Goal: Check status: Check status

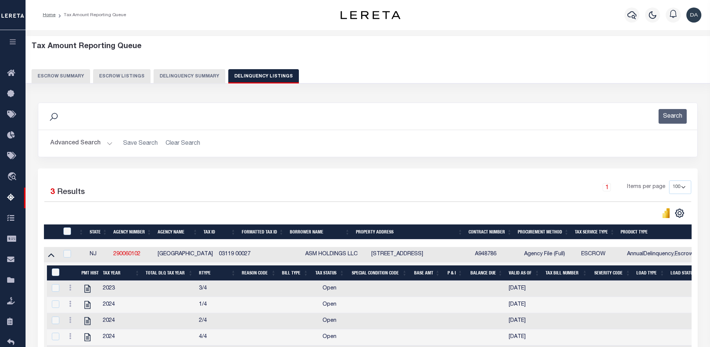
select select "100"
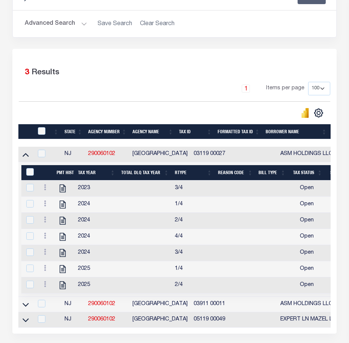
scroll to position [188, 0]
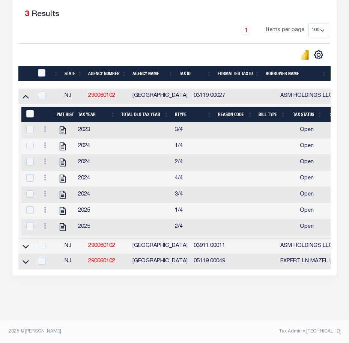
click at [126, 124] on td at bounding box center [145, 130] width 54 height 16
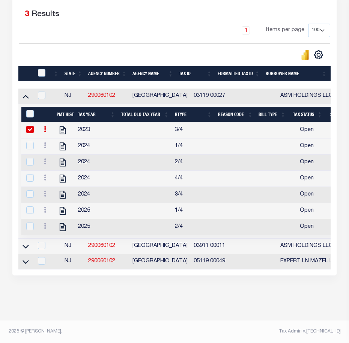
click at [126, 124] on td at bounding box center [145, 130] width 54 height 16
checkbox input "false"
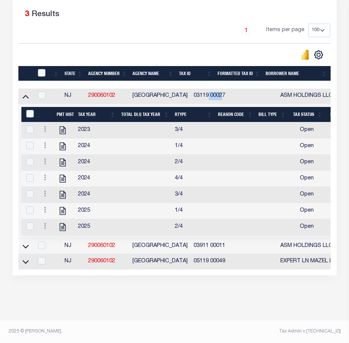
drag, startPoint x: 211, startPoint y: 87, endPoint x: 199, endPoint y: 86, distance: 11.7
click at [195, 89] on td "03119 00027" at bounding box center [210, 96] width 39 height 15
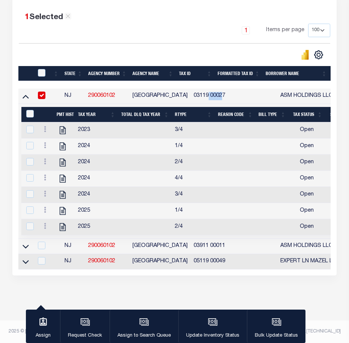
scroll to position [185, 0]
drag, startPoint x: 199, startPoint y: 86, endPoint x: 183, endPoint y: 86, distance: 16.5
copy td "03119 00027"
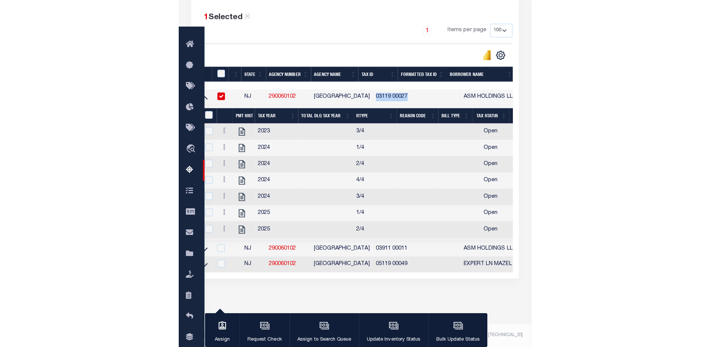
scroll to position [163, 0]
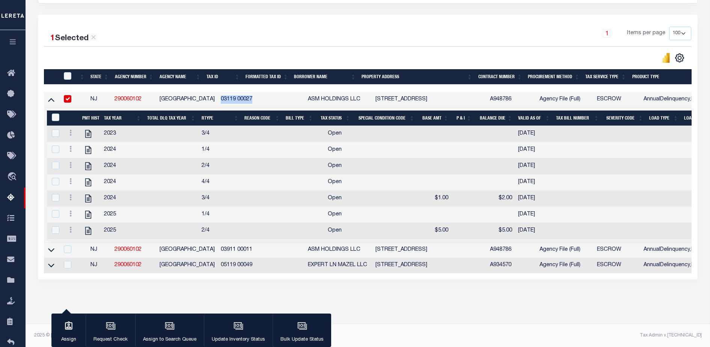
copy td "03119 00027"
drag, startPoint x: 145, startPoint y: 91, endPoint x: 116, endPoint y: 91, distance: 29.3
click at [116, 92] on td "290060102" at bounding box center [134, 99] width 45 height 15
checkbox input "false"
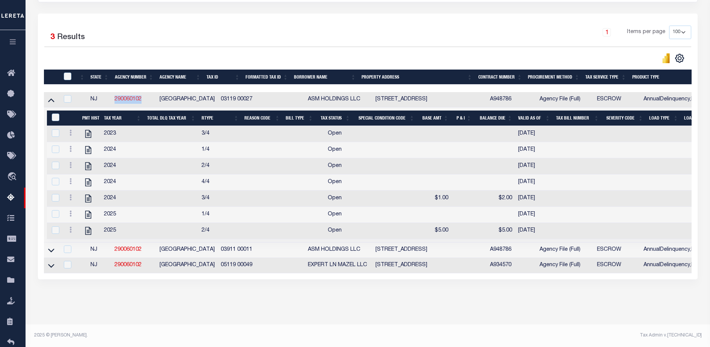
copy link "290060102"
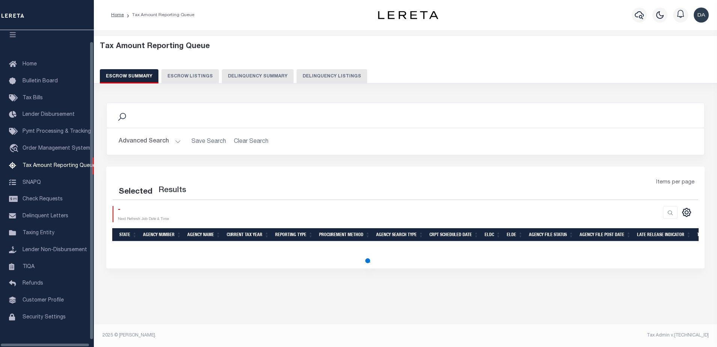
select select "100"
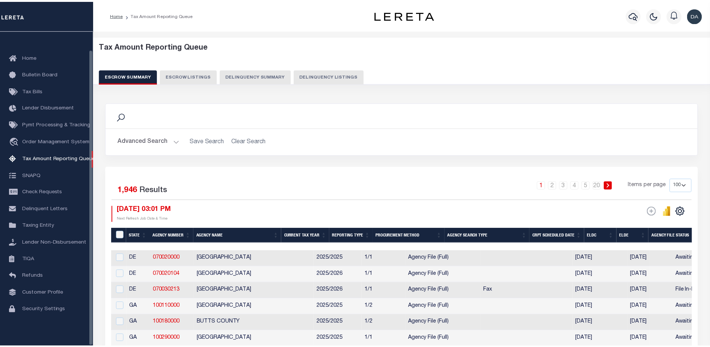
scroll to position [19, 0]
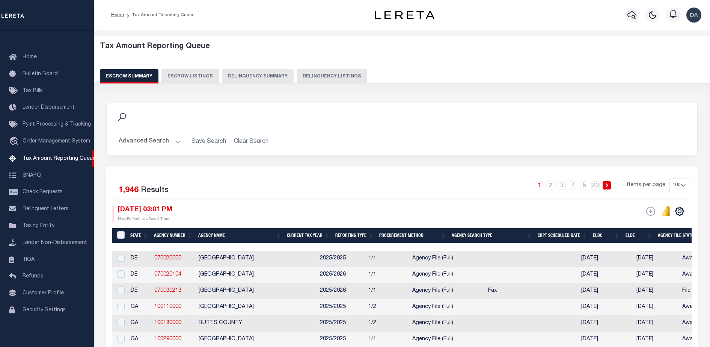
click at [251, 76] on button "Delinquency Summary" at bounding box center [258, 76] width 72 height 14
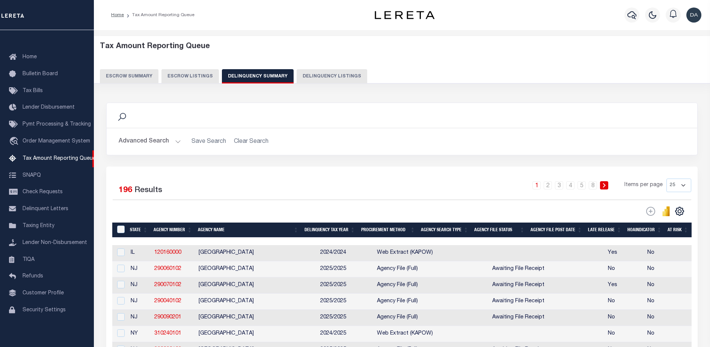
scroll to position [47, 0]
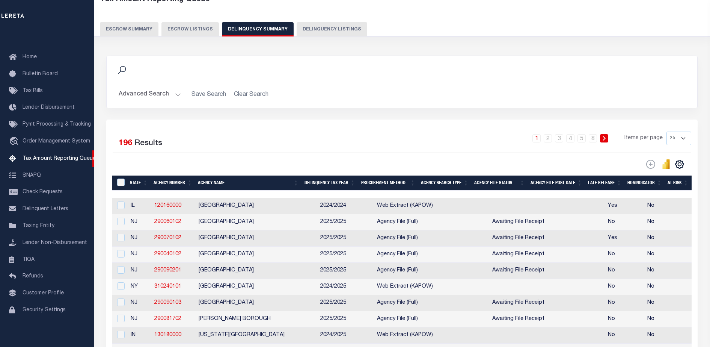
click at [139, 98] on button "Advanced Search" at bounding box center [150, 94] width 62 height 15
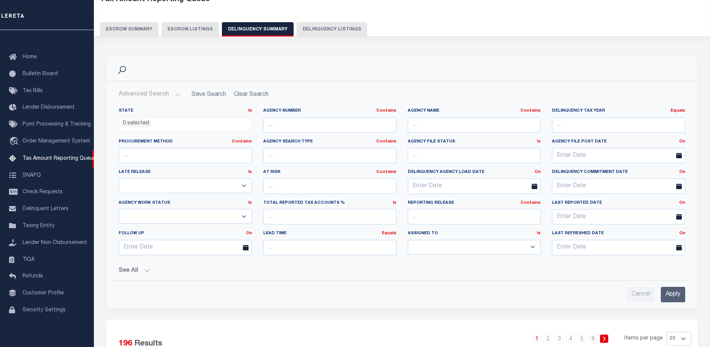
click at [301, 134] on div "Agency Number Contains Contains Is" at bounding box center [330, 123] width 145 height 31
click at [309, 129] on input "text" at bounding box center [329, 124] width 133 height 15
paste input "290060102"
type input "290060102"
click at [671, 293] on input "Apply" at bounding box center [673, 294] width 24 height 15
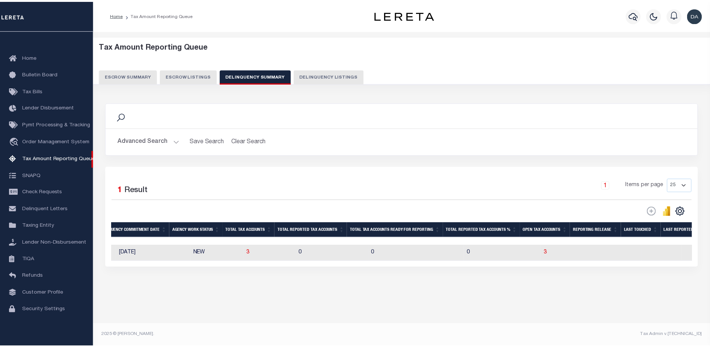
scroll to position [0, 604]
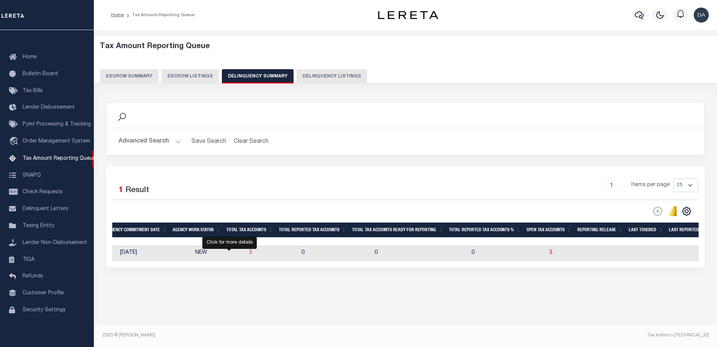
click at [249, 255] on span "3" at bounding box center [250, 252] width 3 height 5
select select "100"
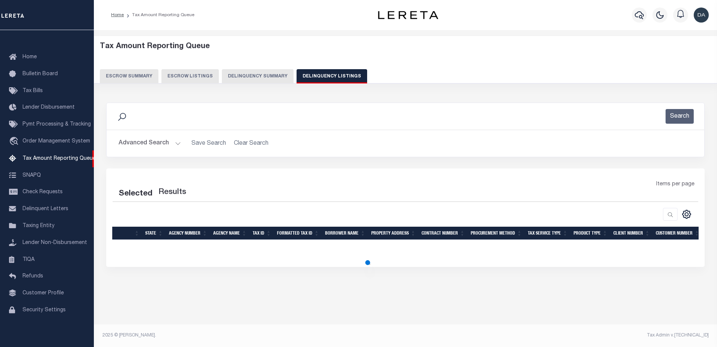
select select "100"
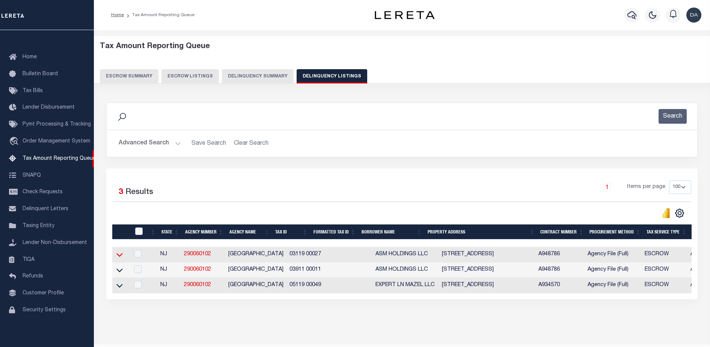
click at [119, 256] on icon at bounding box center [119, 255] width 6 height 8
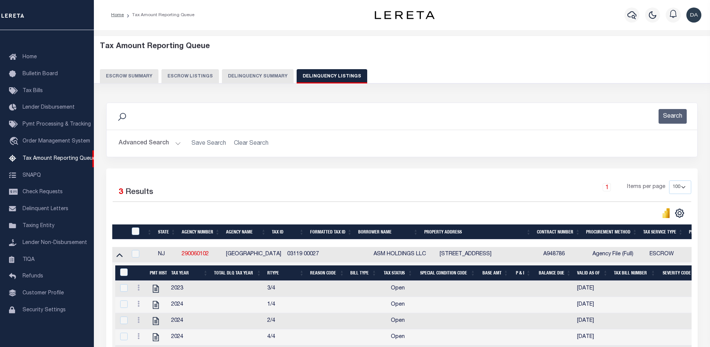
scroll to position [141, 0]
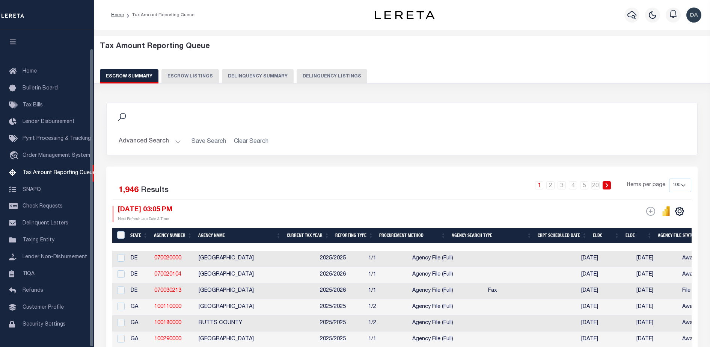
select select "100"
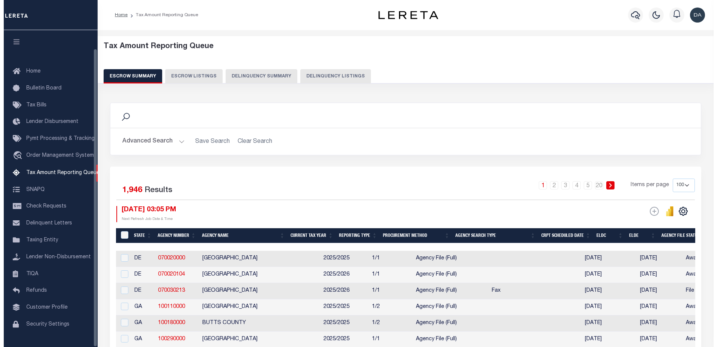
scroll to position [19, 0]
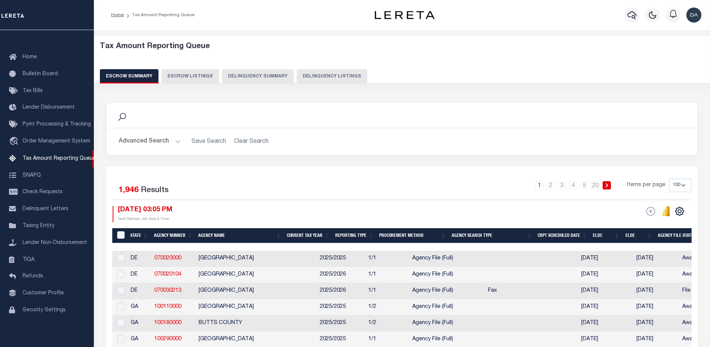
click at [251, 82] on button "Delinquency Summary" at bounding box center [258, 76] width 72 height 14
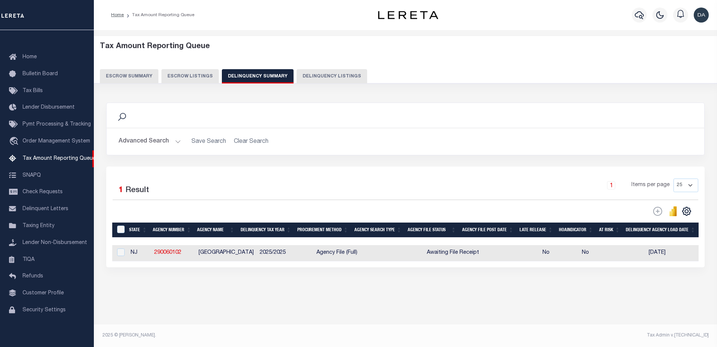
drag, startPoint x: 374, startPoint y: 249, endPoint x: 417, endPoint y: 248, distance: 43.2
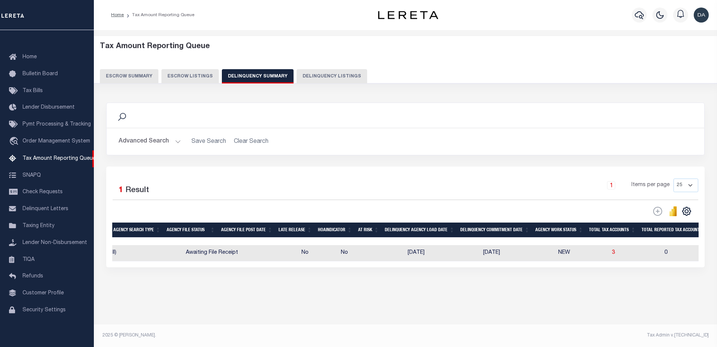
scroll to position [0, 0]
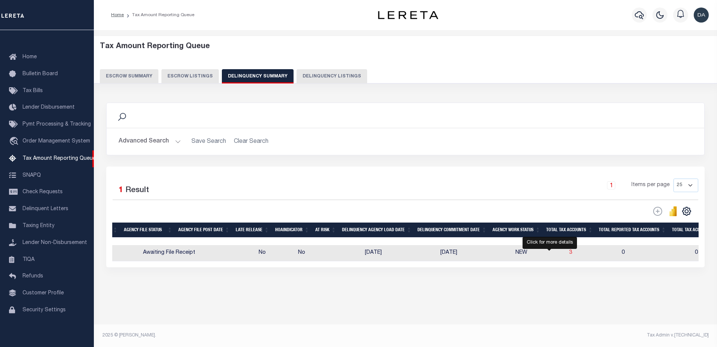
click at [569, 253] on span "3" at bounding box center [570, 252] width 3 height 5
select select "100"
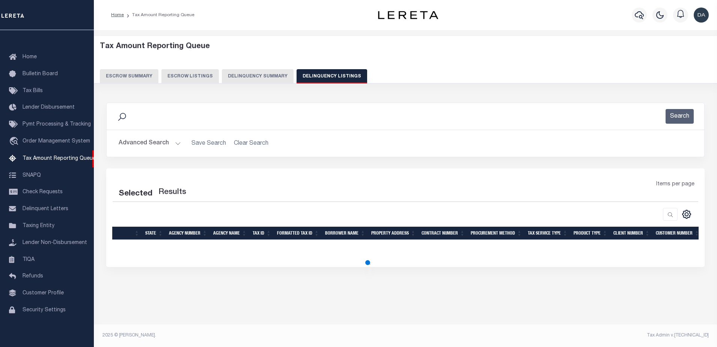
select select "100"
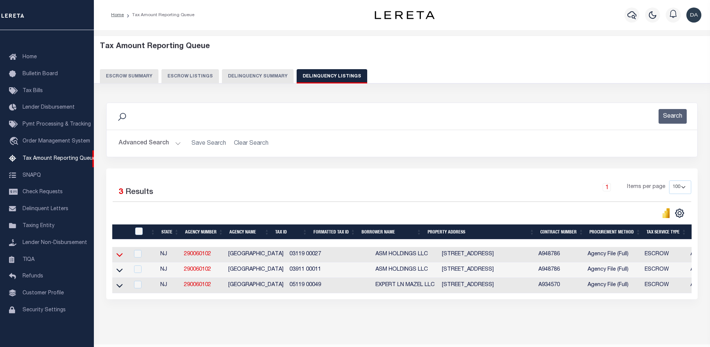
click at [120, 257] on icon at bounding box center [119, 255] width 6 height 4
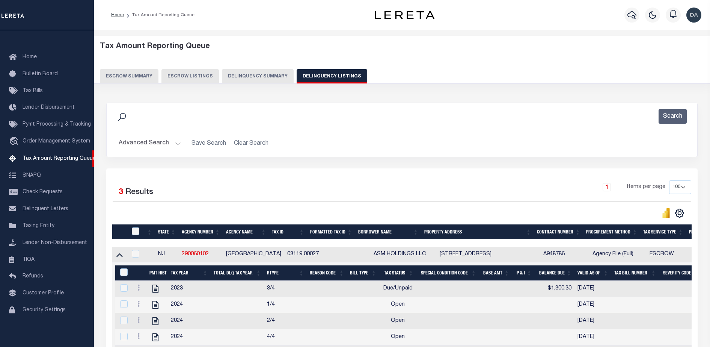
scroll to position [94, 0]
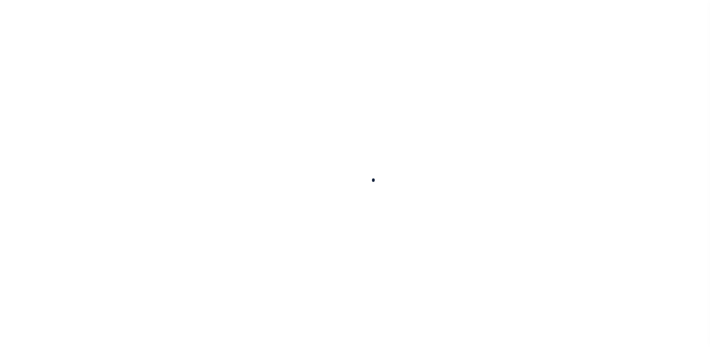
select select
checkbox input "false"
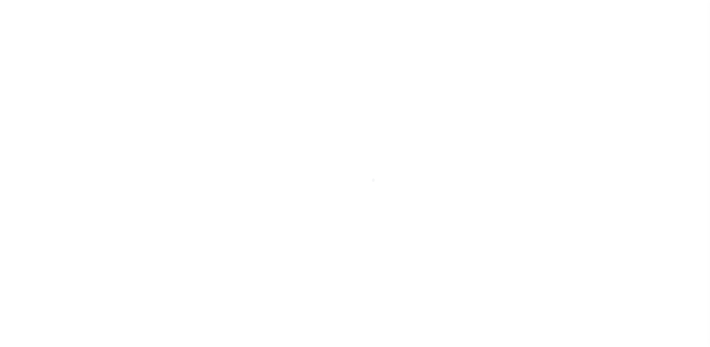
checkbox input "false"
type input "3401104014"
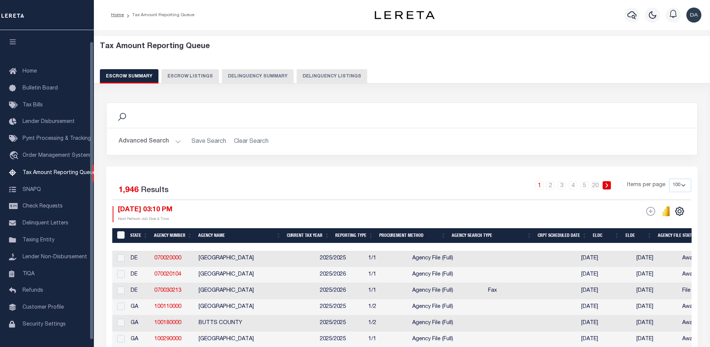
select select "100"
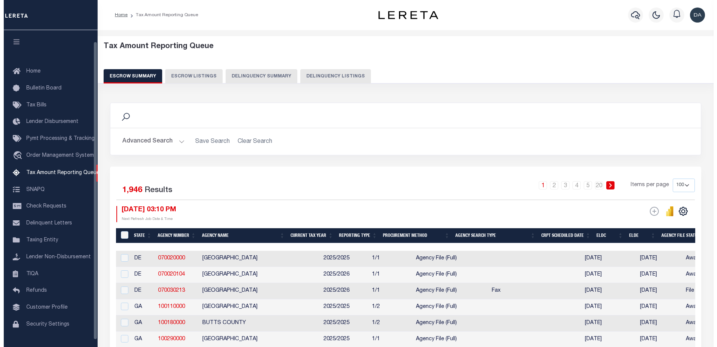
scroll to position [12, 0]
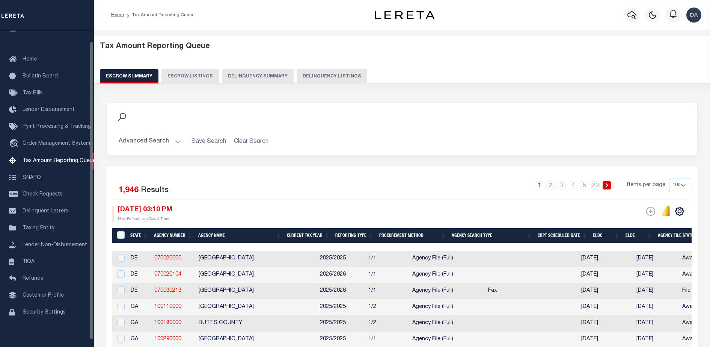
click at [237, 76] on button "Delinquency Summary" at bounding box center [258, 76] width 72 height 14
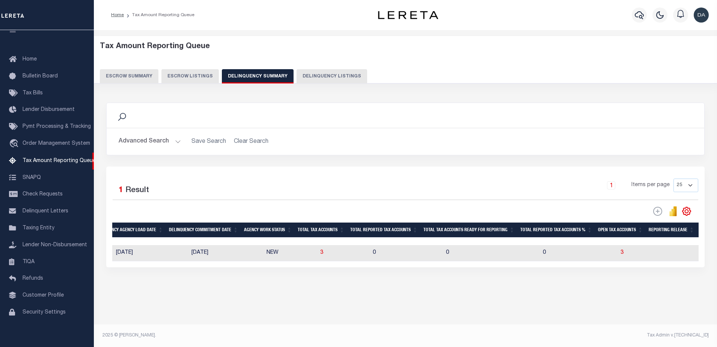
scroll to position [0, 0]
click at [317, 254] on span "3" at bounding box center [318, 252] width 3 height 5
select select "100"
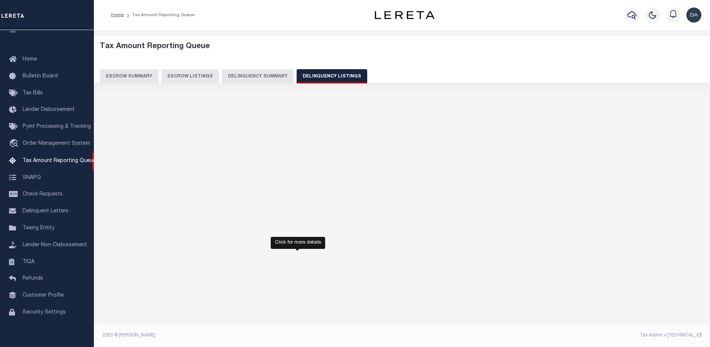
select select "100"
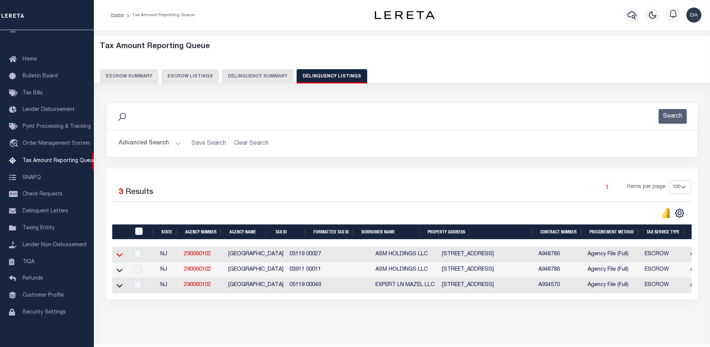
click at [116, 258] on icon at bounding box center [119, 255] width 6 height 8
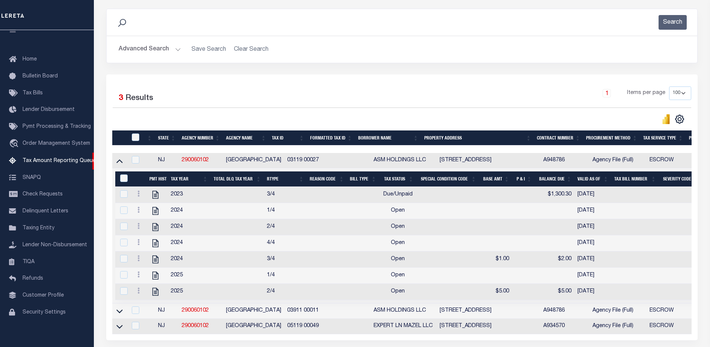
scroll to position [165, 0]
